Goal: Register for event/course

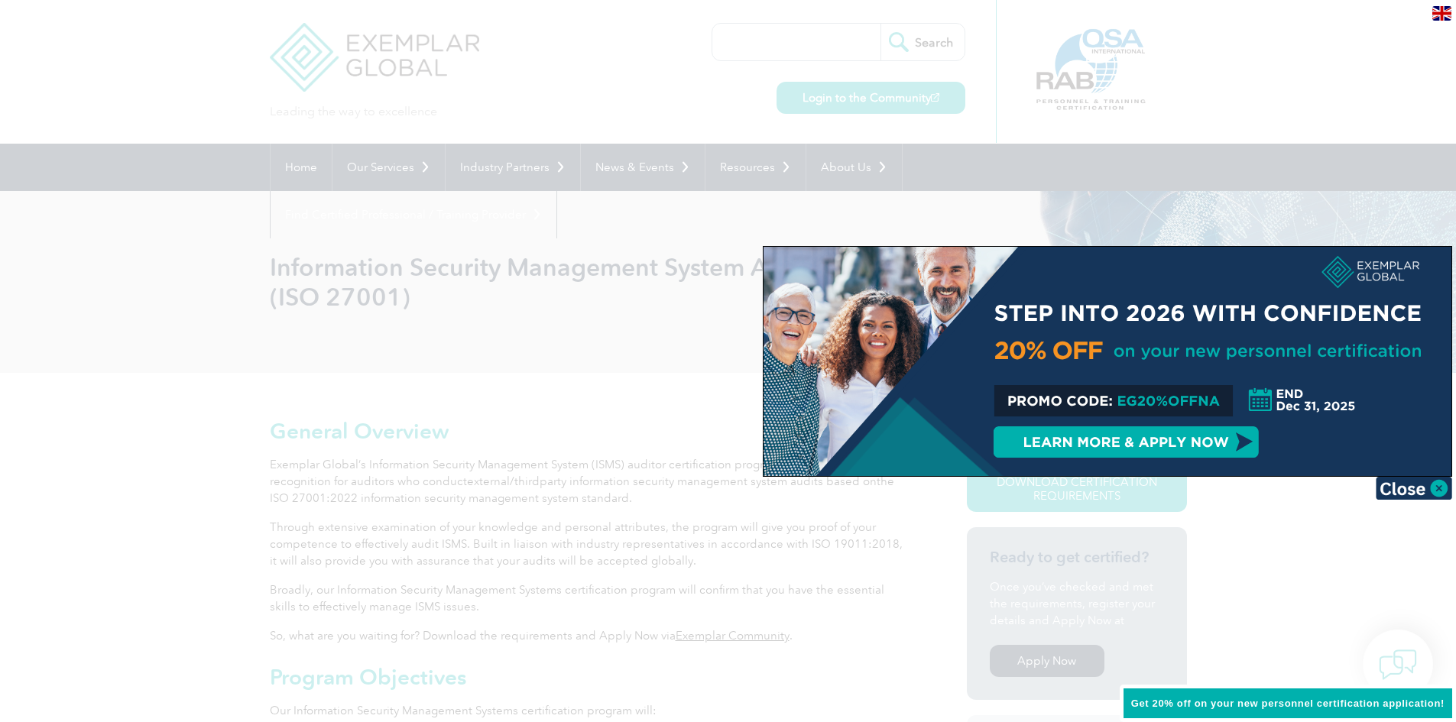
drag, startPoint x: 1119, startPoint y: 399, endPoint x: 1182, endPoint y: 398, distance: 63.5
click at [1182, 398] on div at bounding box center [1108, 361] width 688 height 229
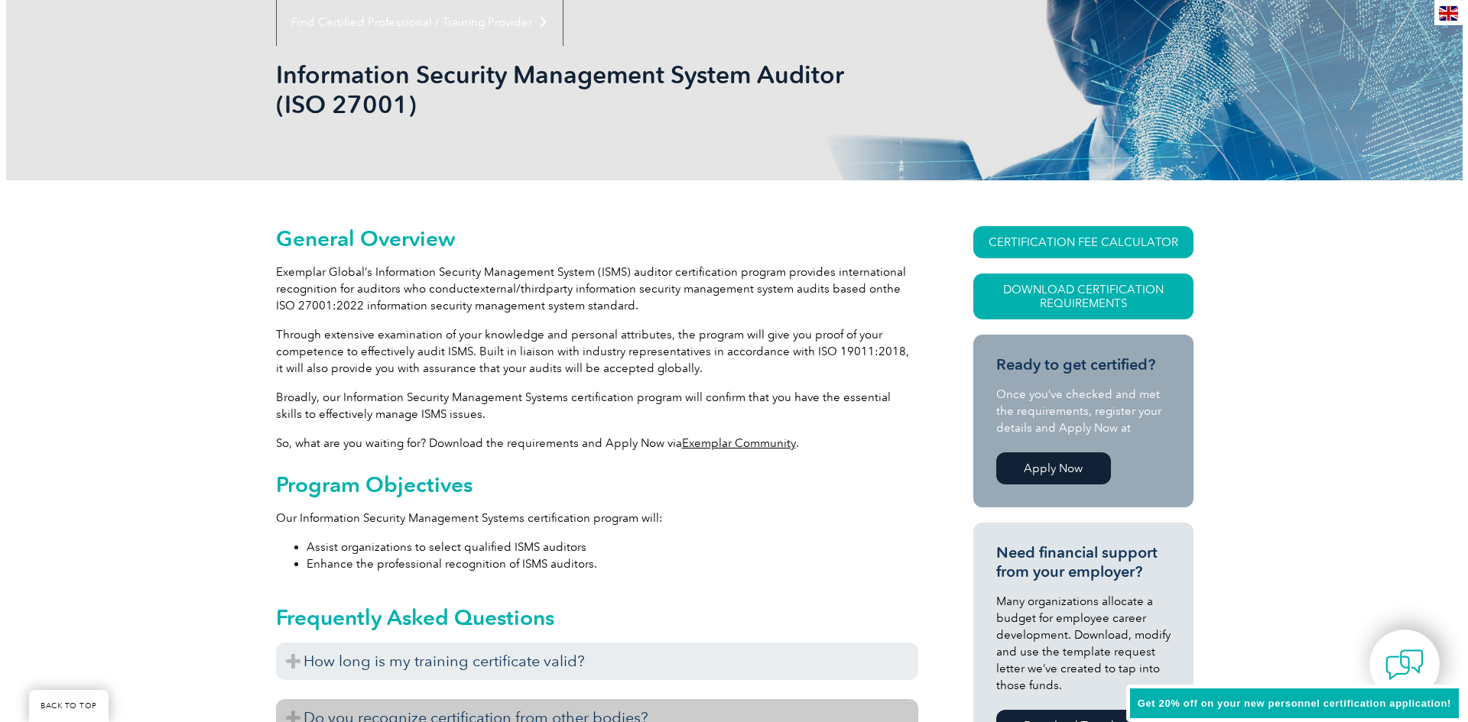
scroll to position [153, 0]
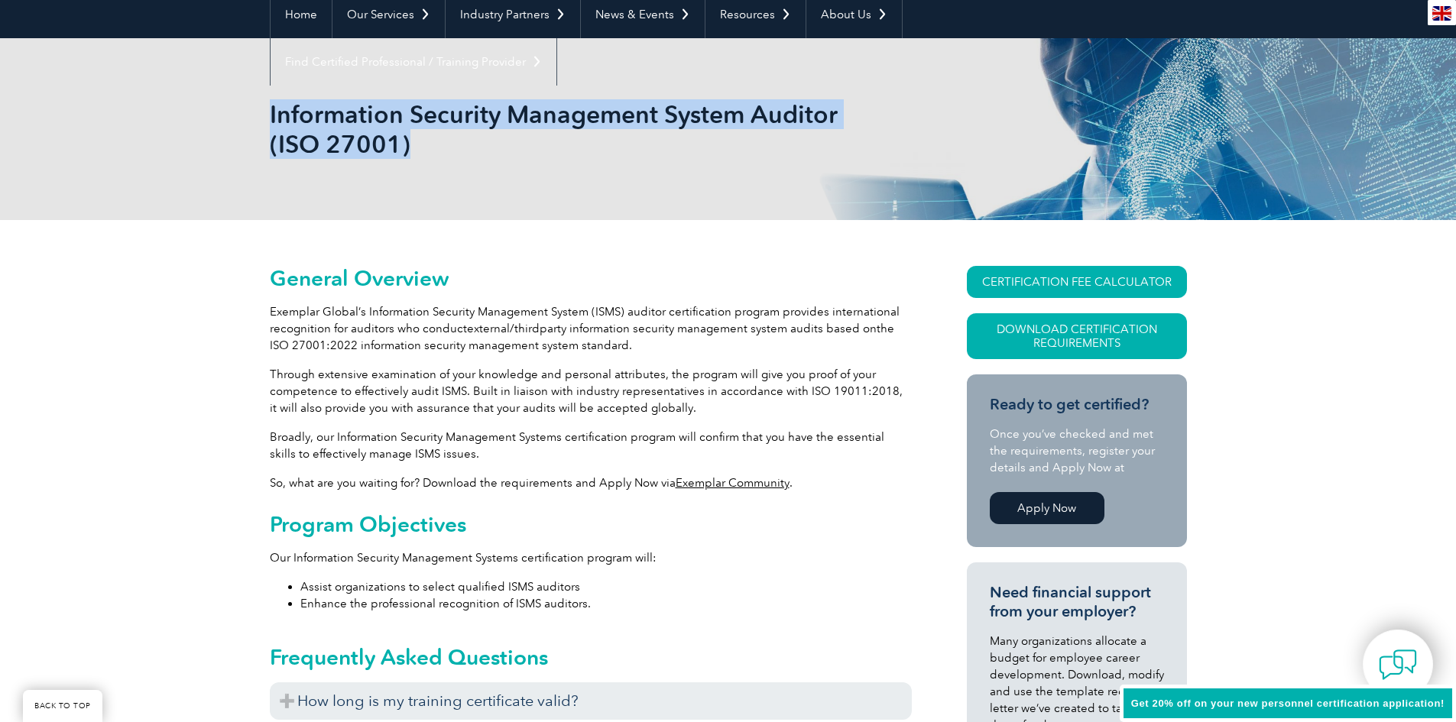
drag, startPoint x: 270, startPoint y: 109, endPoint x: 441, endPoint y: 134, distance: 173.0
click at [441, 134] on h1 "Information Security Management System Auditor (ISO 27001)" at bounding box center [563, 129] width 587 height 60
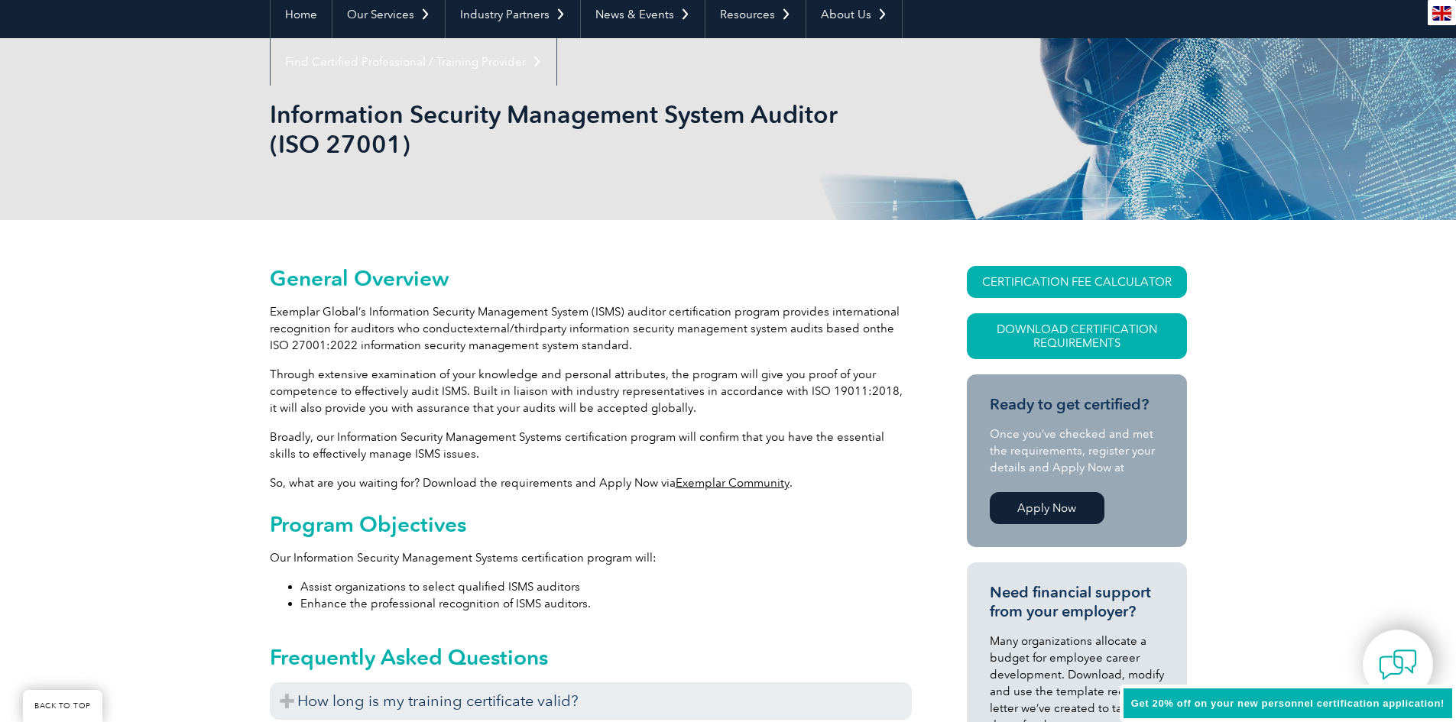
click at [1129, 277] on link "CERTIFICATION FEE CALCULATOR" at bounding box center [1077, 282] width 220 height 32
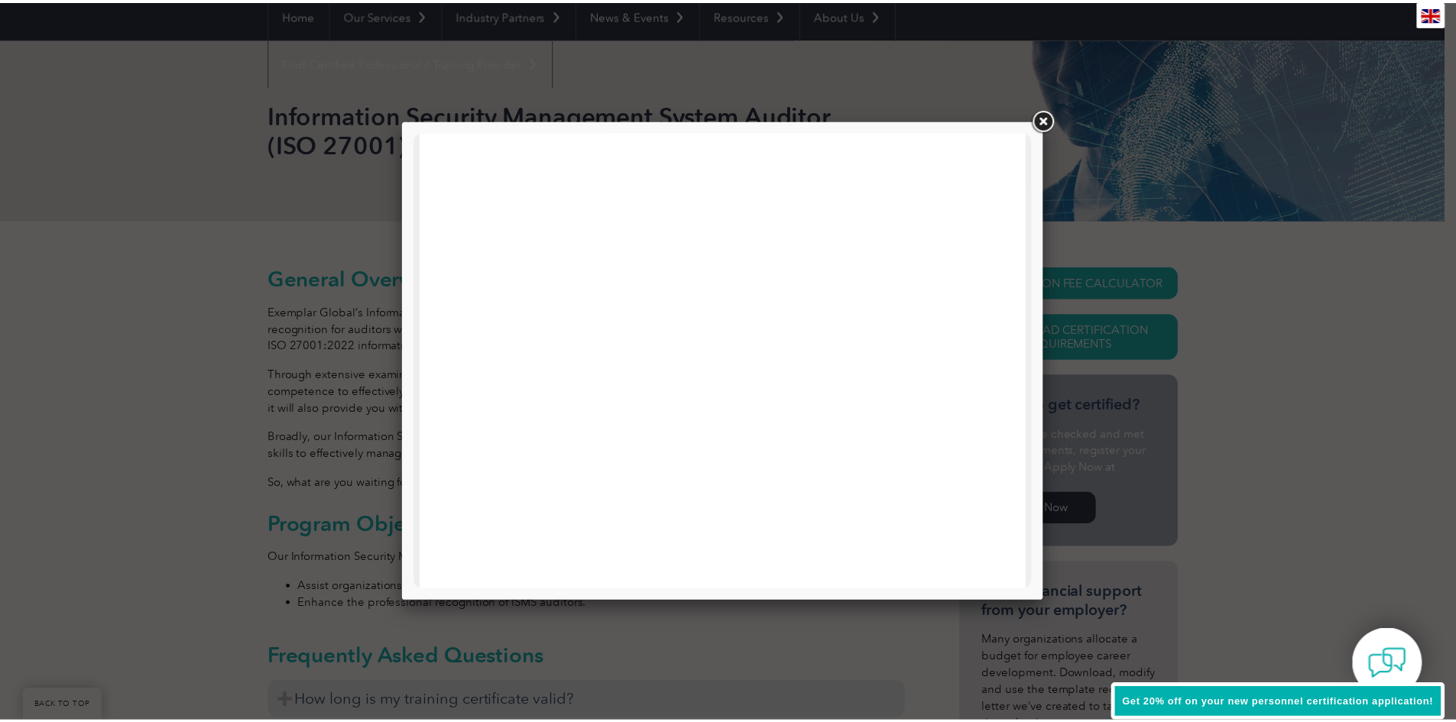
scroll to position [729, 0]
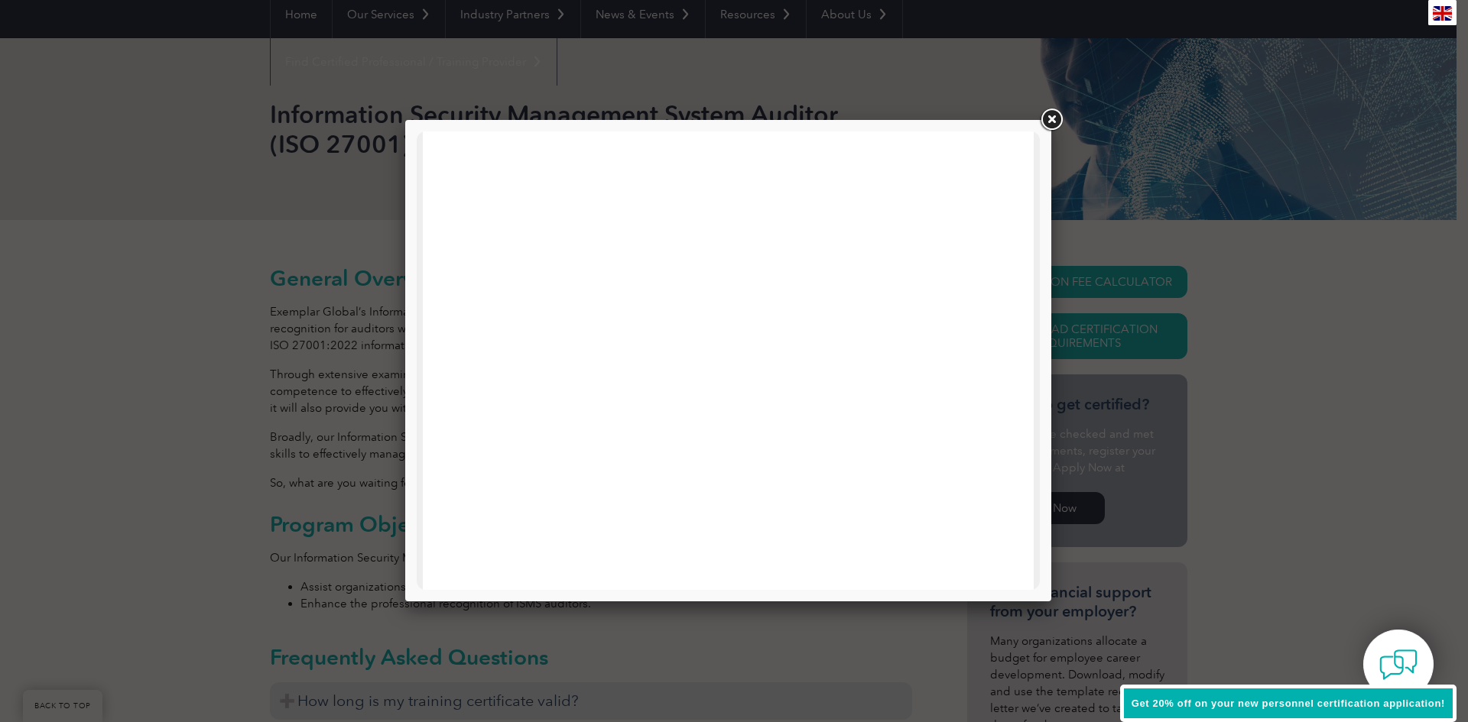
click at [1052, 119] on link at bounding box center [1051, 120] width 28 height 28
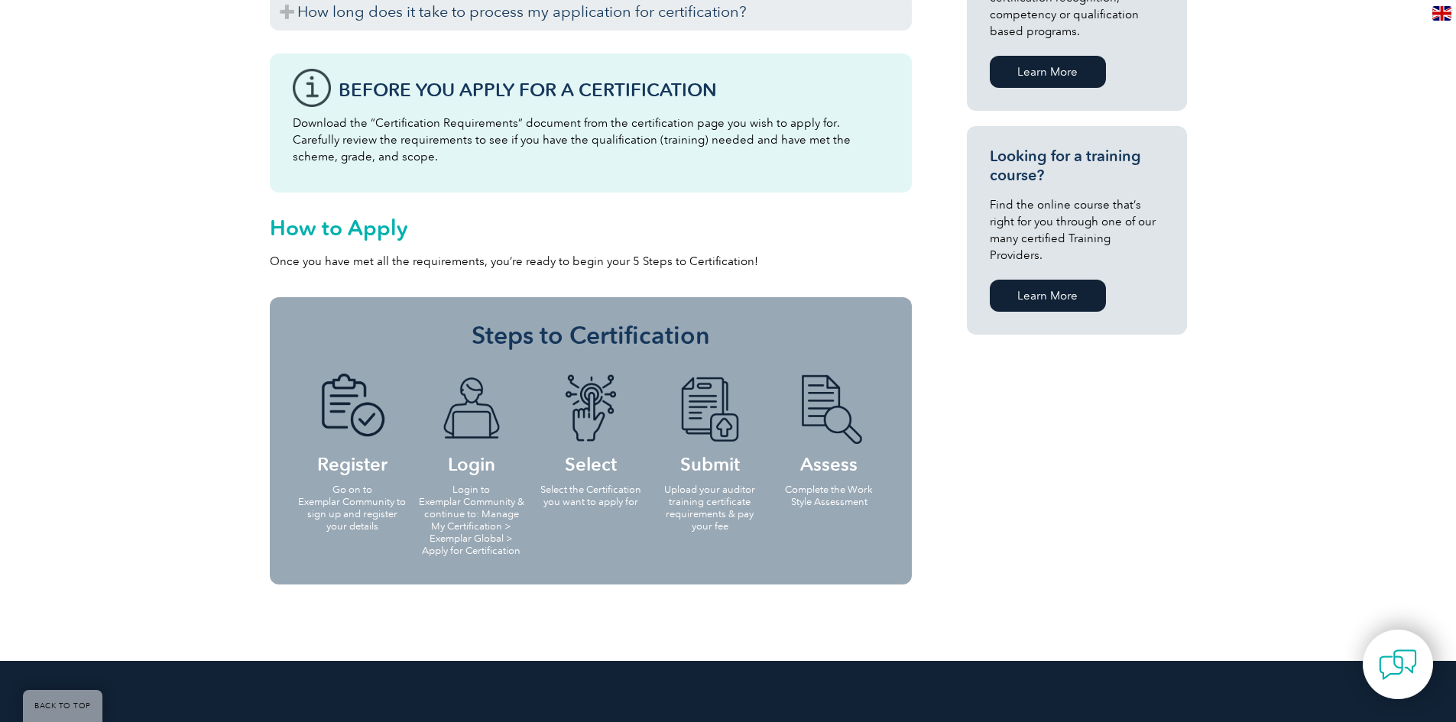
scroll to position [1070, 0]
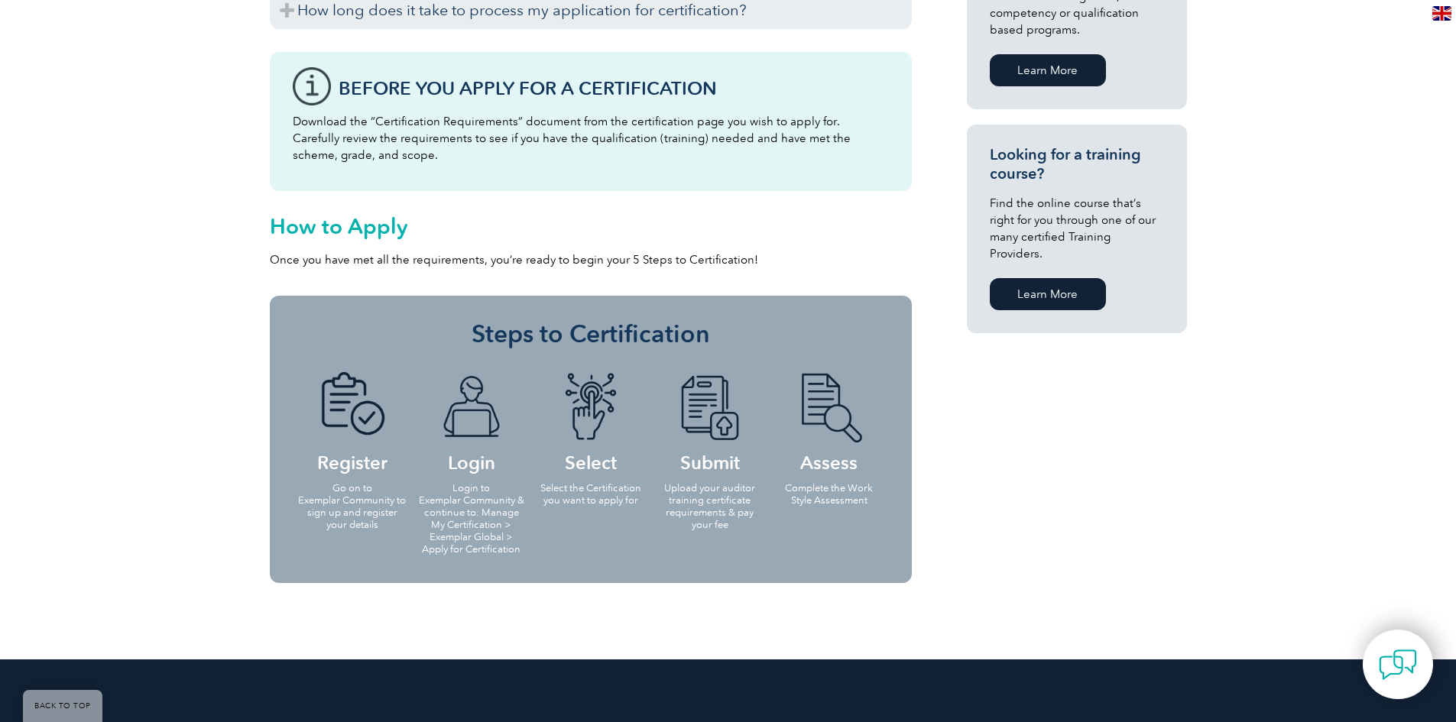
drag, startPoint x: 349, startPoint y: 478, endPoint x: 349, endPoint y: 498, distance: 20.7
click at [349, 483] on li "Register Go on to Exemplar Community to sign up and register your details" at bounding box center [352, 450] width 119 height 187
click at [346, 527] on p "Go on to Exemplar Community to sign up and register your details" at bounding box center [352, 506] width 110 height 49
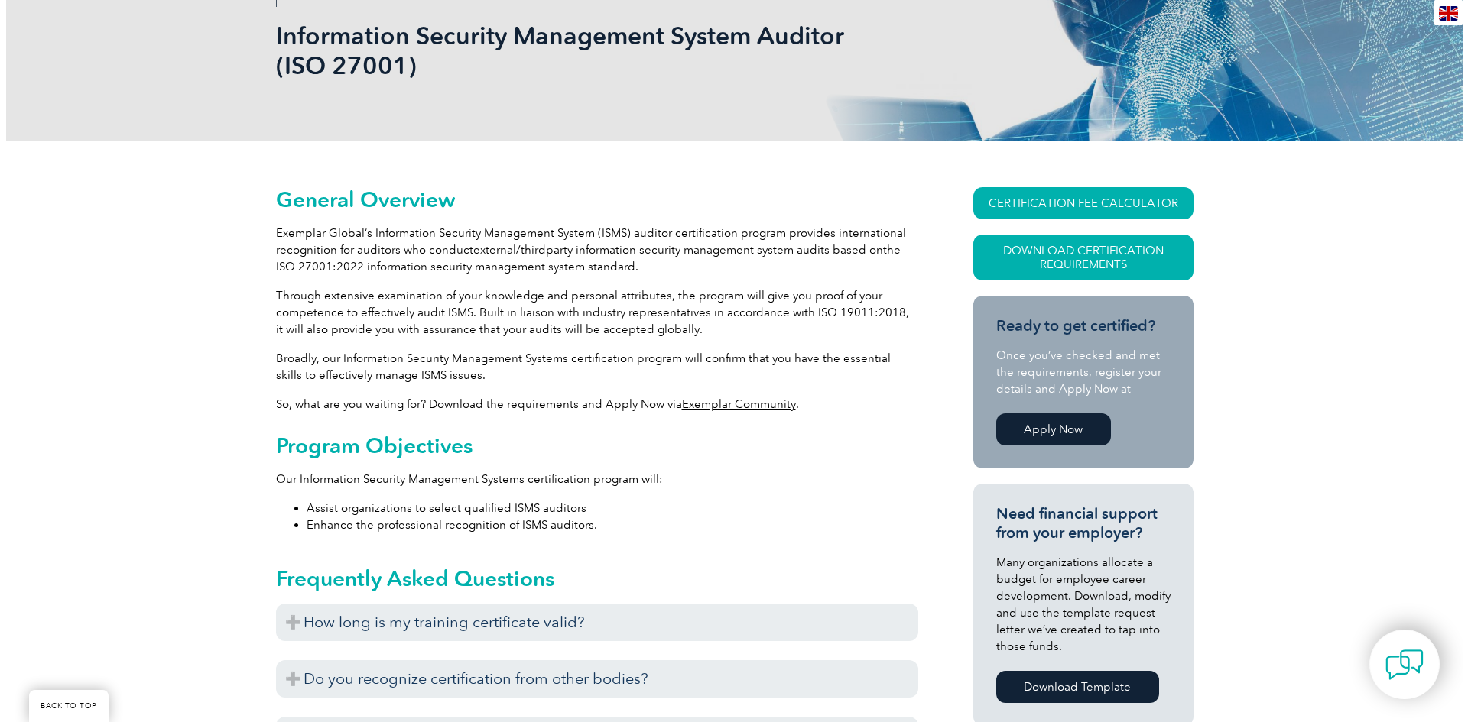
scroll to position [229, 0]
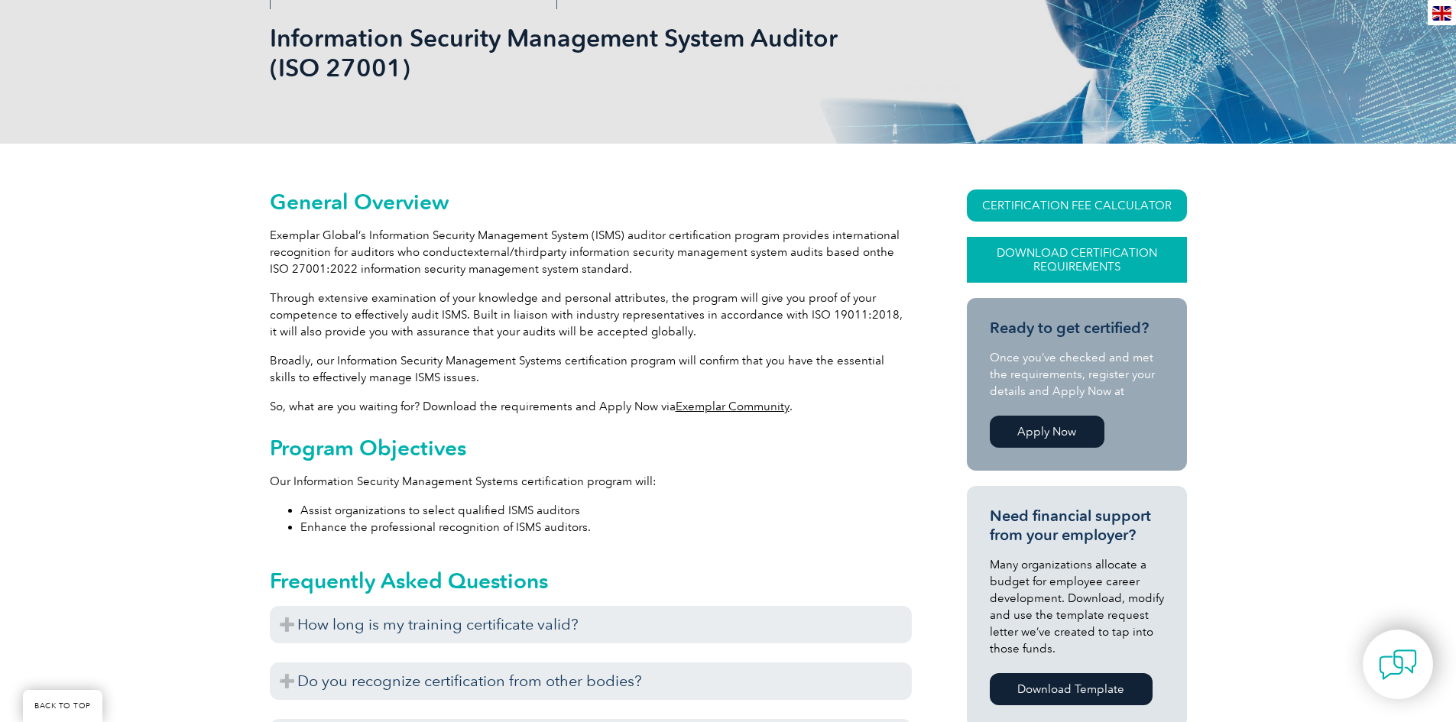
click at [1071, 258] on link "Download Certification Requirements" at bounding box center [1077, 260] width 220 height 46
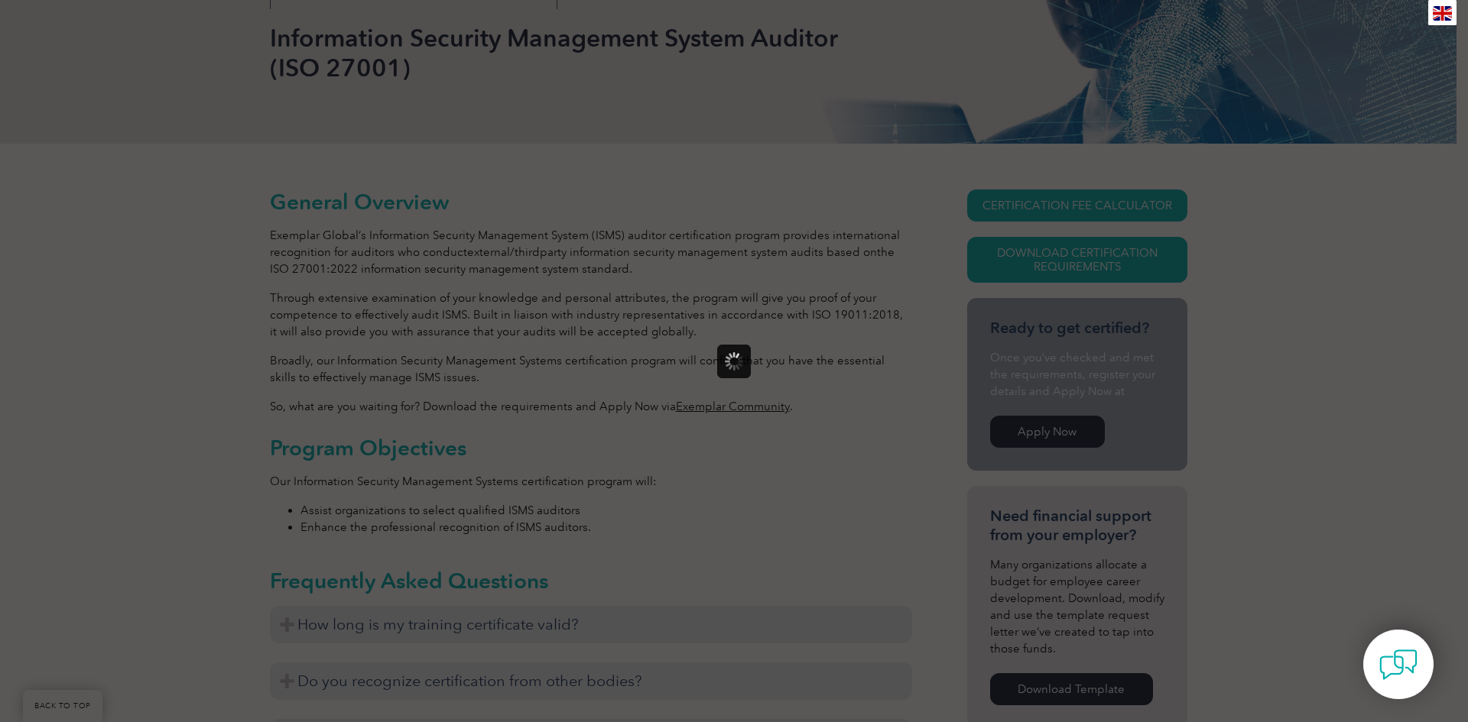
scroll to position [0, 0]
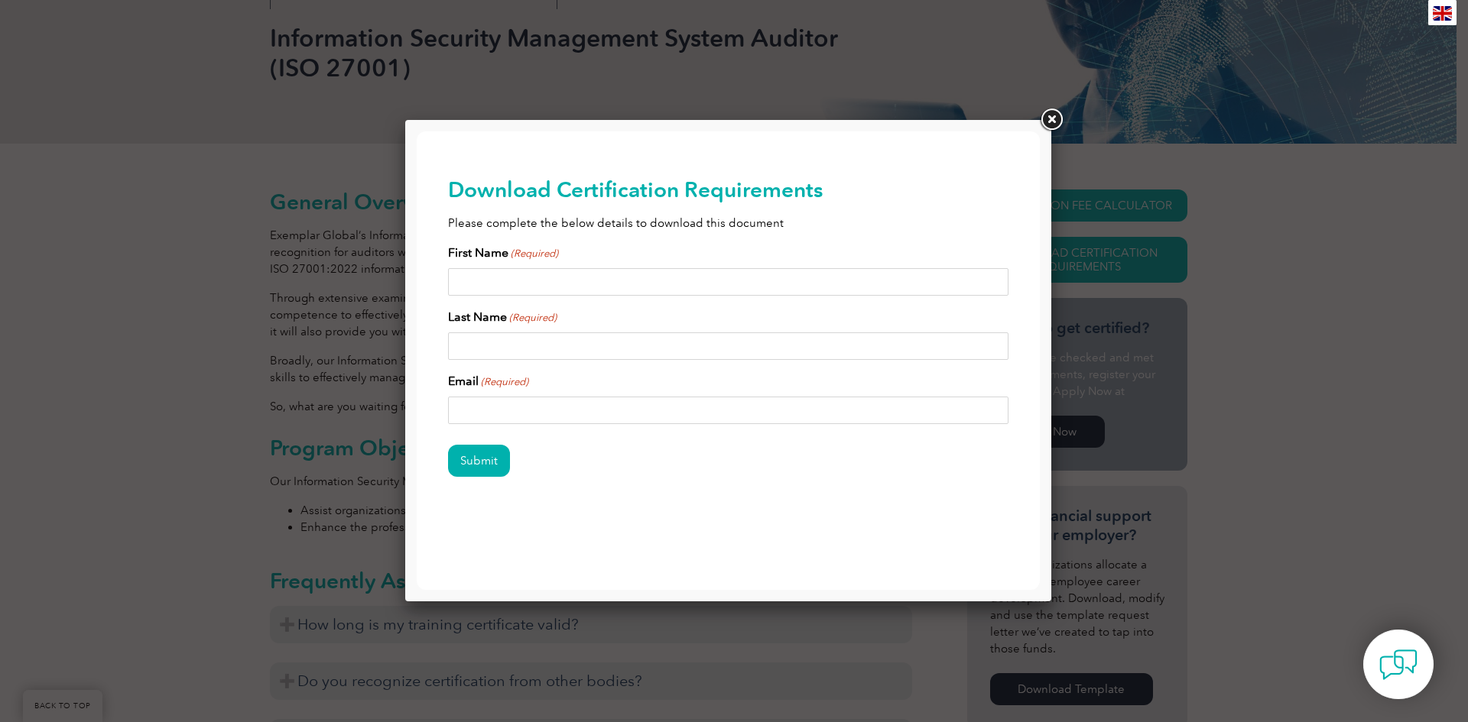
click at [506, 284] on input "First Name (Required)" at bounding box center [728, 282] width 561 height 28
type input "Timothy"
type input "Brady"
type input "trb3010@gmail.com"
click at [480, 468] on input "Submit" at bounding box center [479, 461] width 62 height 32
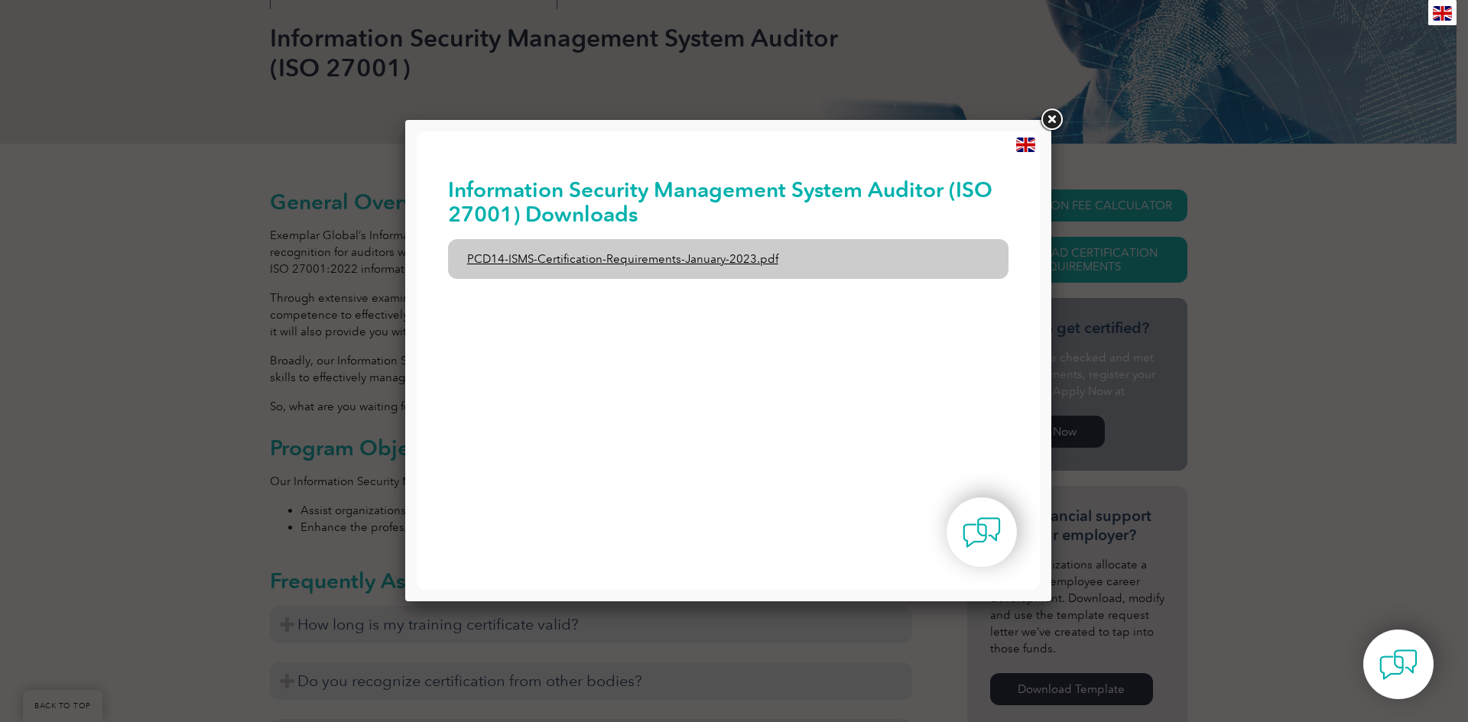
click at [673, 256] on link "PCD14-ISMS-Certification-Requirements-January-2023.pdf" at bounding box center [728, 259] width 561 height 40
